Goal: Navigation & Orientation: Find specific page/section

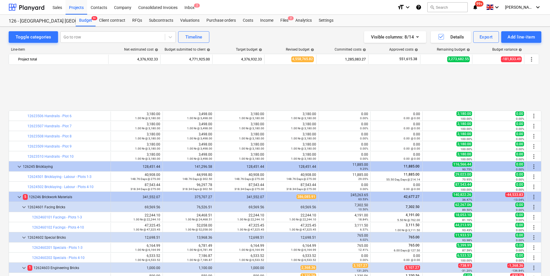
scroll to position [1387, 0]
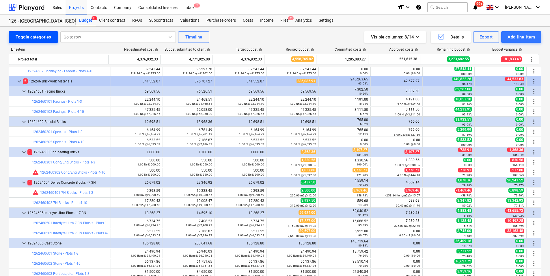
click at [24, 35] on div "Toggle categories" at bounding box center [34, 37] width 36 height 8
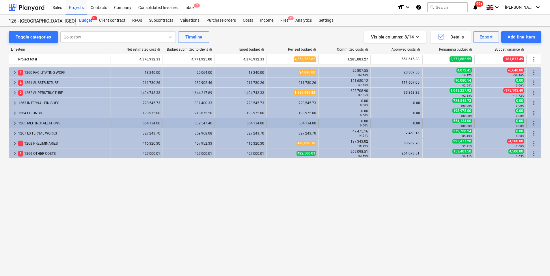
click at [16, 124] on span "keyboard_arrow_right" at bounding box center [14, 123] width 7 height 7
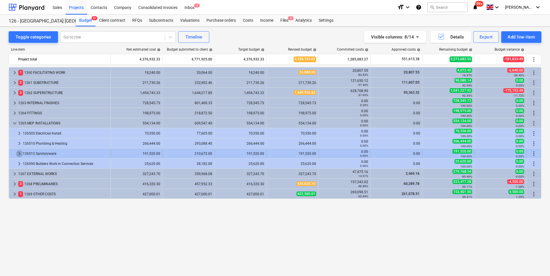
click at [20, 155] on span "keyboard_arrow_right" at bounding box center [19, 153] width 7 height 7
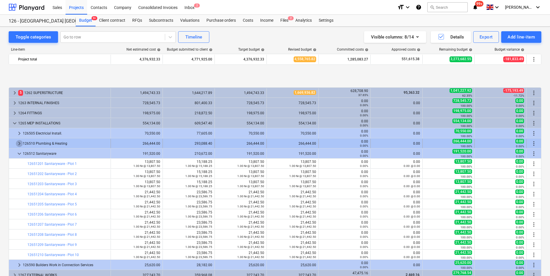
click at [20, 144] on span "keyboard_arrow_right" at bounding box center [19, 143] width 7 height 7
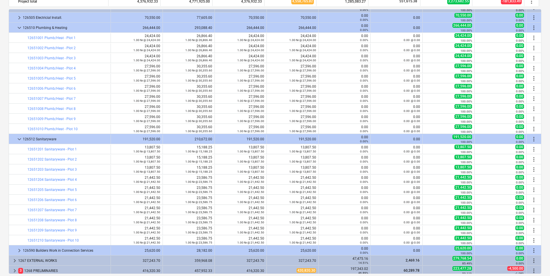
scroll to position [0, 0]
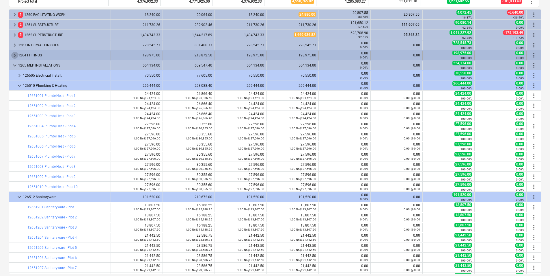
click at [13, 55] on span "keyboard_arrow_right" at bounding box center [14, 55] width 7 height 7
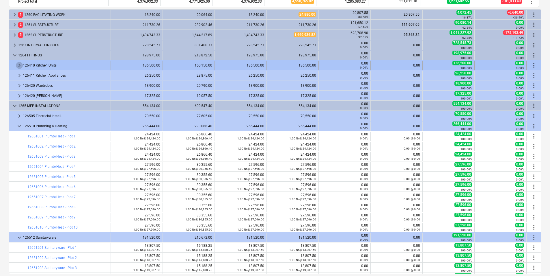
click at [21, 67] on span "keyboard_arrow_right" at bounding box center [19, 65] width 7 height 7
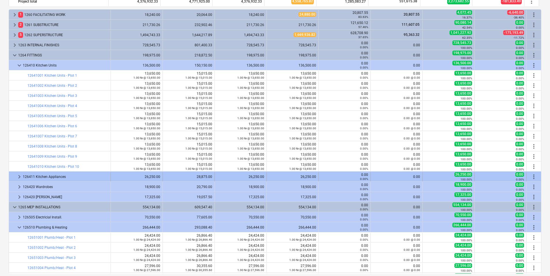
click at [21, 175] on span "keyboard_arrow_right" at bounding box center [19, 176] width 7 height 7
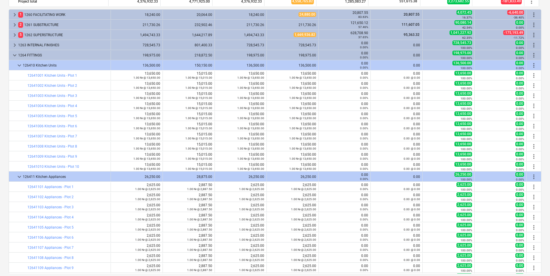
scroll to position [87, 0]
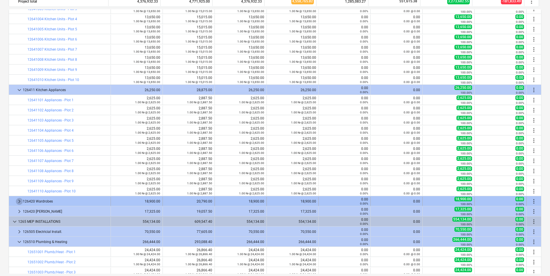
click at [19, 203] on span "keyboard_arrow_right" at bounding box center [19, 201] width 7 height 7
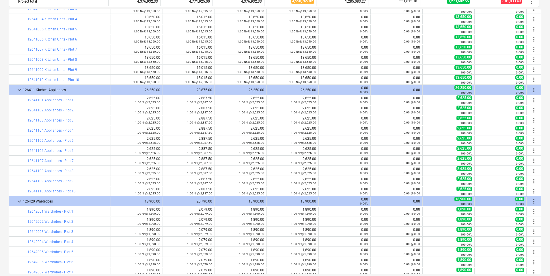
scroll to position [144, 0]
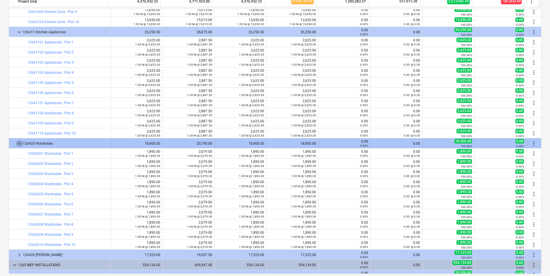
click at [20, 144] on span "keyboard_arrow_down" at bounding box center [19, 143] width 7 height 7
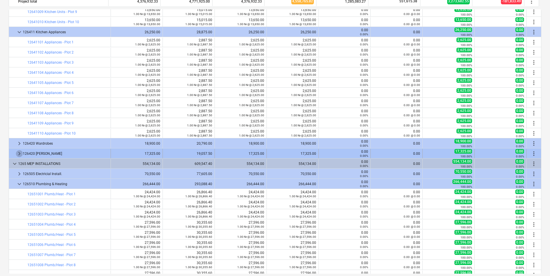
click at [17, 153] on span "keyboard_arrow_right" at bounding box center [19, 153] width 7 height 7
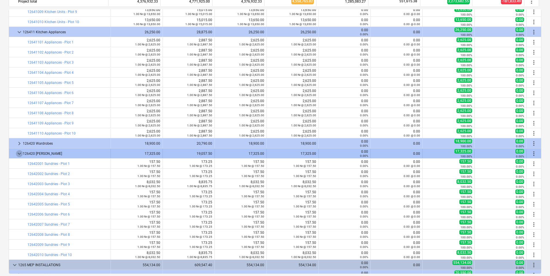
click at [18, 155] on span "keyboard_arrow_down" at bounding box center [19, 153] width 7 height 7
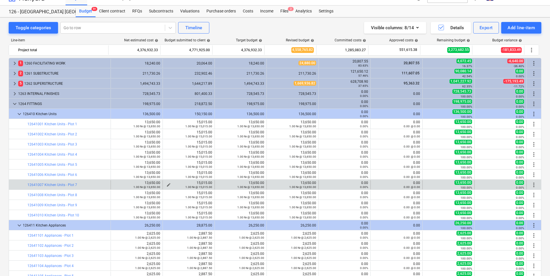
scroll to position [0, 0]
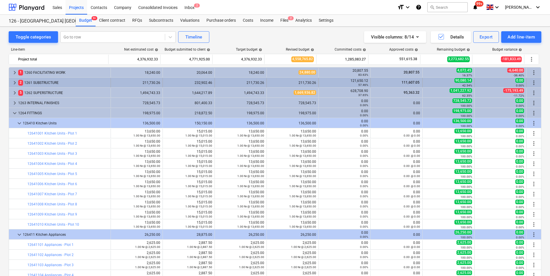
click at [15, 84] on span "keyboard_arrow_right" at bounding box center [14, 82] width 7 height 7
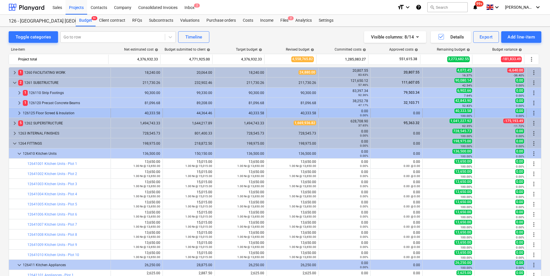
click at [21, 115] on span "keyboard_arrow_right" at bounding box center [19, 113] width 7 height 7
